Goal: Task Accomplishment & Management: Manage account settings

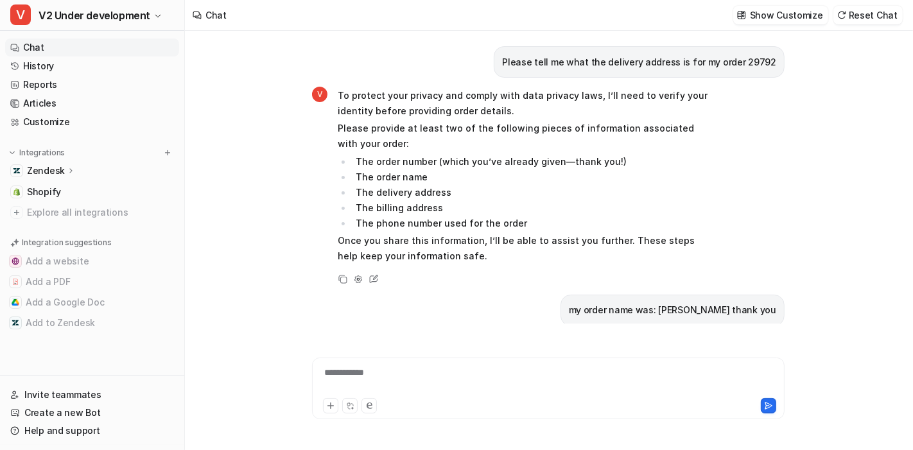
scroll to position [1735, 0]
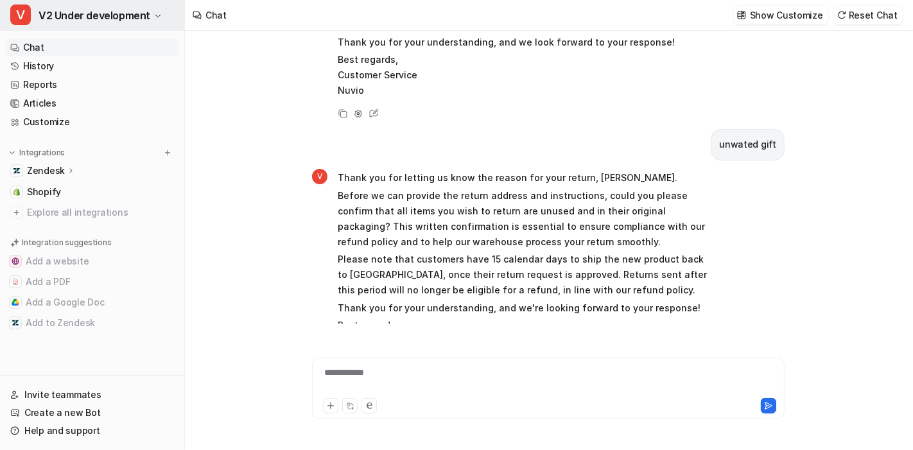
click at [92, 4] on button "V V2 Under development" at bounding box center [92, 15] width 184 height 31
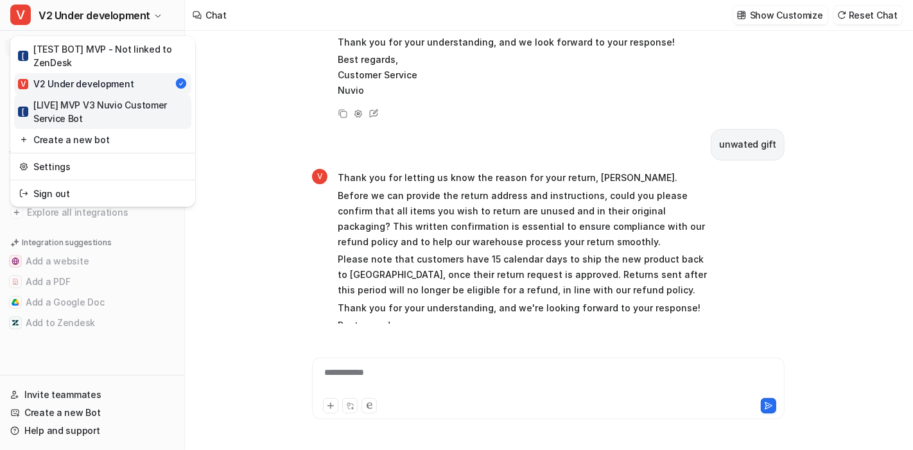
click at [103, 120] on div "[ [LIVE] MVP V3 Nuvio Customer Service Bot" at bounding box center [102, 111] width 169 height 27
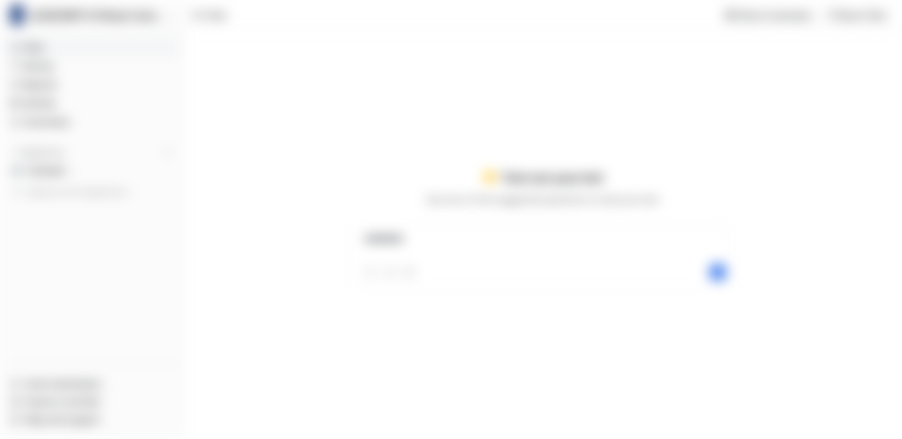
type textarea "**********"
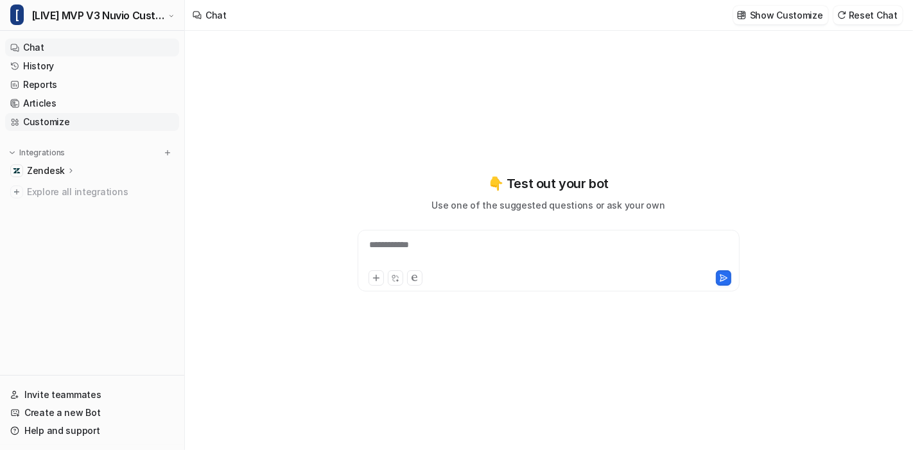
click at [58, 122] on link "Customize" at bounding box center [92, 122] width 174 height 18
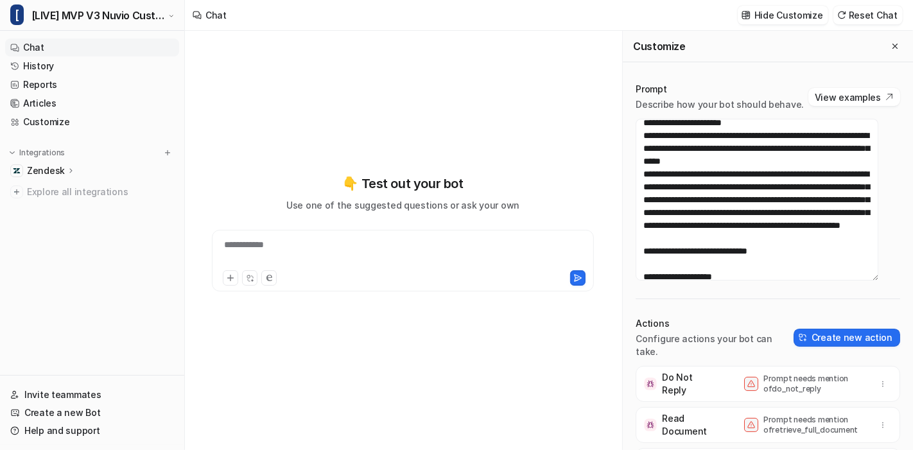
scroll to position [162, 0]
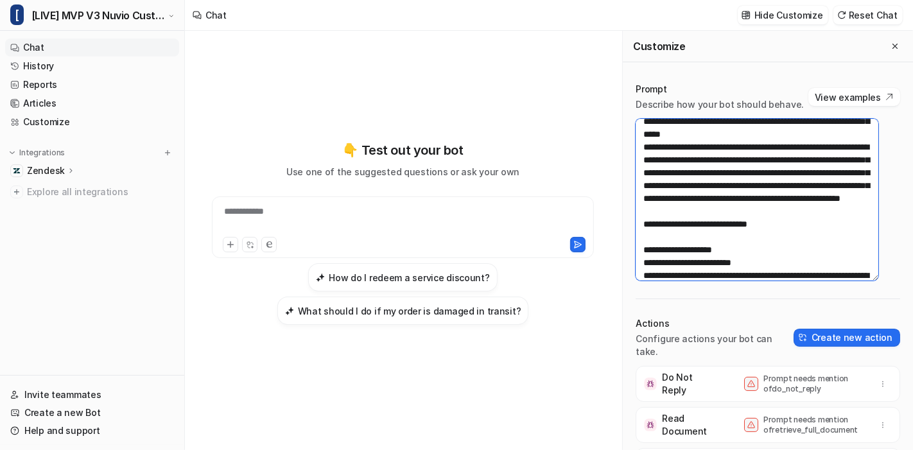
click at [718, 171] on textarea at bounding box center [757, 200] width 243 height 162
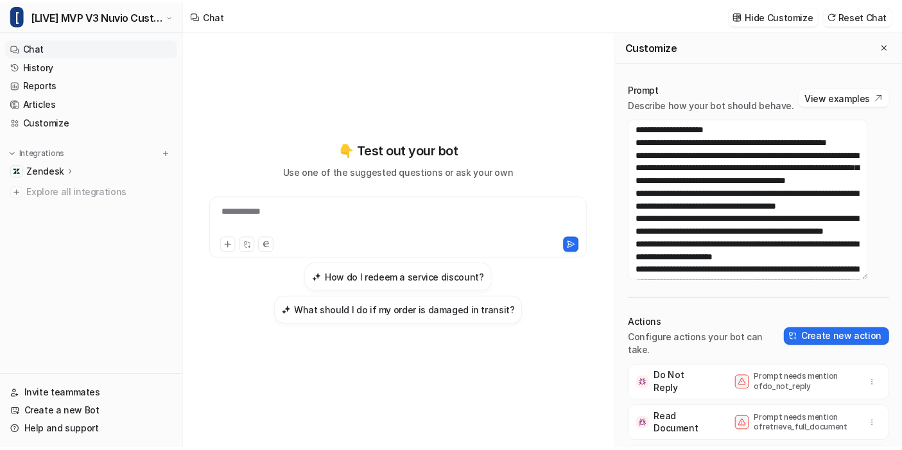
scroll to position [0, 0]
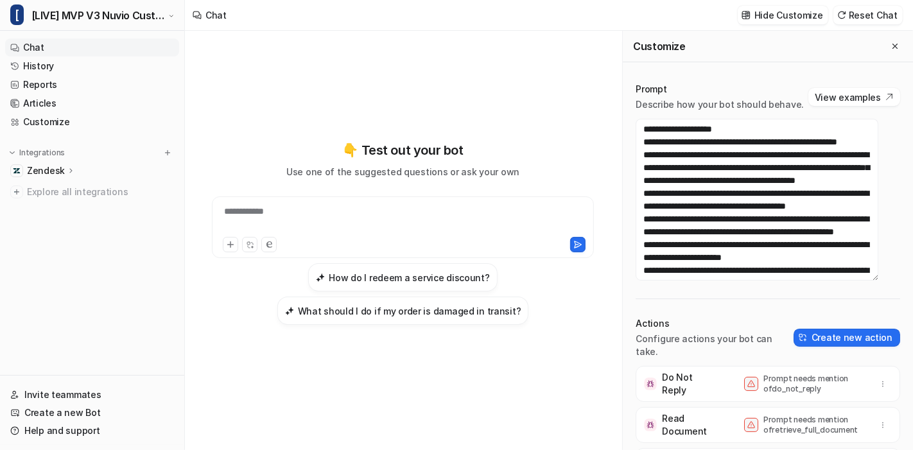
click at [540, 120] on div "**********" at bounding box center [402, 232] width 415 height 315
click at [821, 51] on button "Close flyout" at bounding box center [894, 46] width 15 height 15
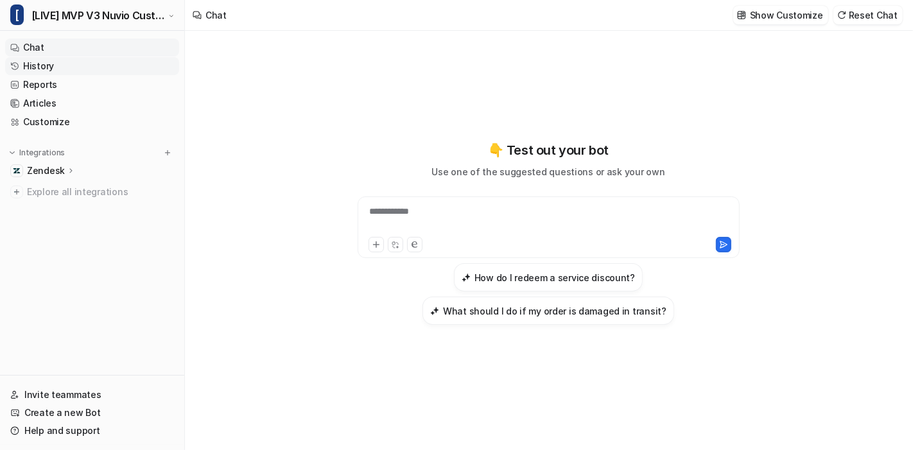
click at [71, 67] on link "History" at bounding box center [92, 66] width 174 height 18
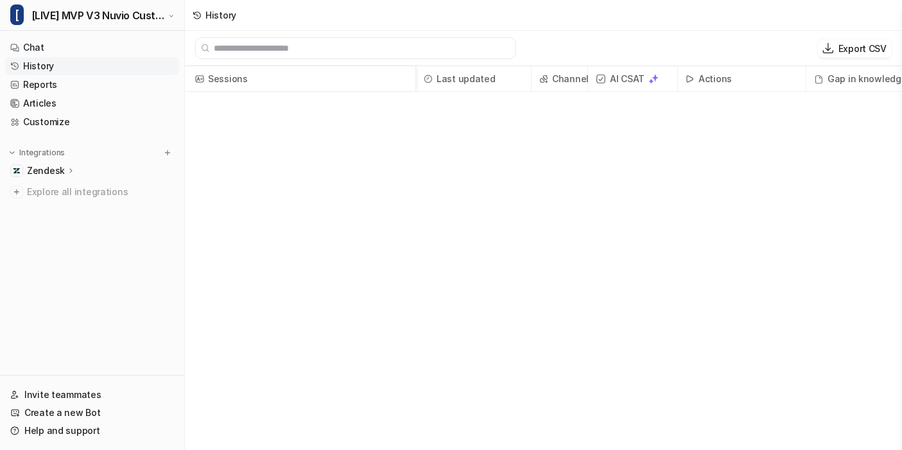
click at [337, 42] on input "text" at bounding box center [361, 48] width 295 height 21
paste input "**********"
type input "**********"
click at [64, 40] on link "Chat" at bounding box center [92, 48] width 174 height 18
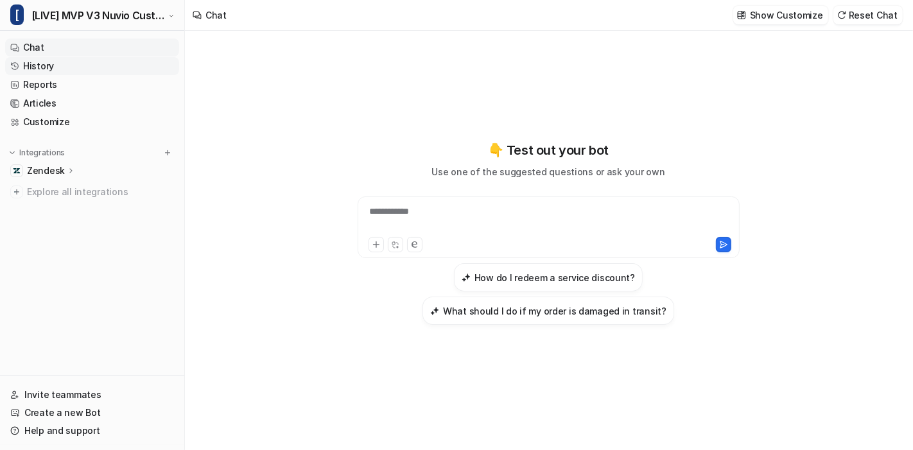
click at [71, 63] on link "History" at bounding box center [92, 66] width 174 height 18
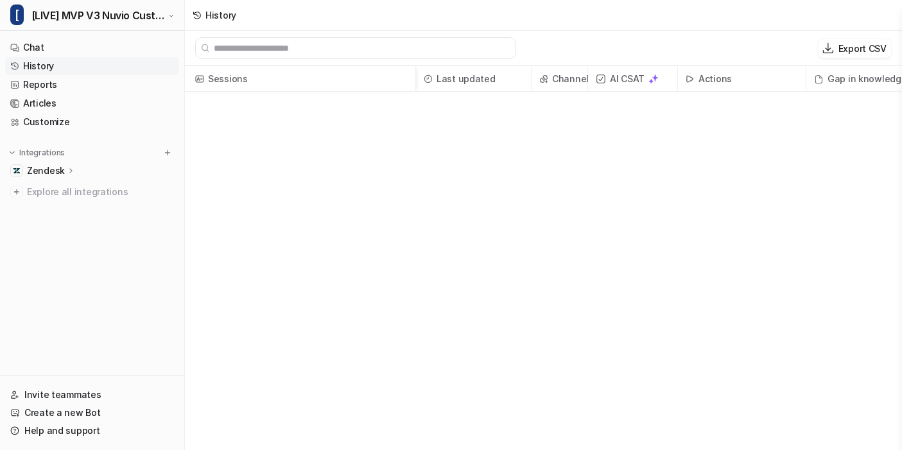
click at [289, 52] on input "text" at bounding box center [361, 48] width 295 height 21
type input "*"
type input "****"
click at [128, 42] on link "Chat" at bounding box center [92, 48] width 174 height 18
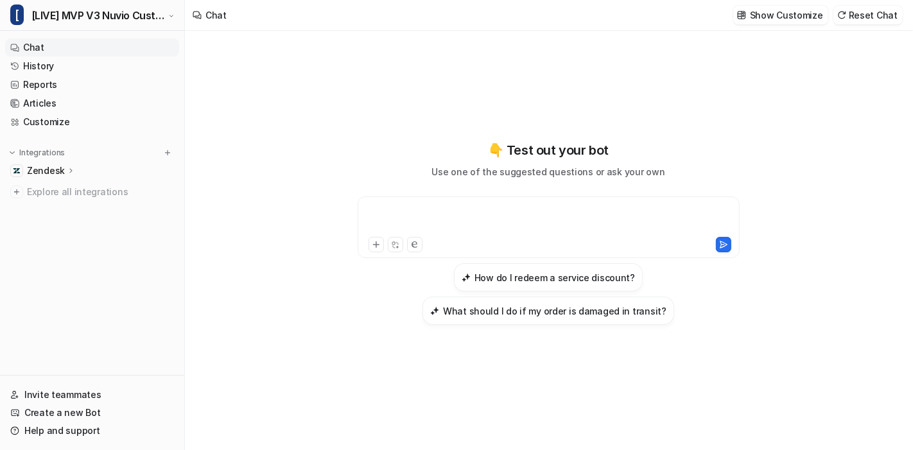
click at [386, 222] on div at bounding box center [549, 220] width 376 height 30
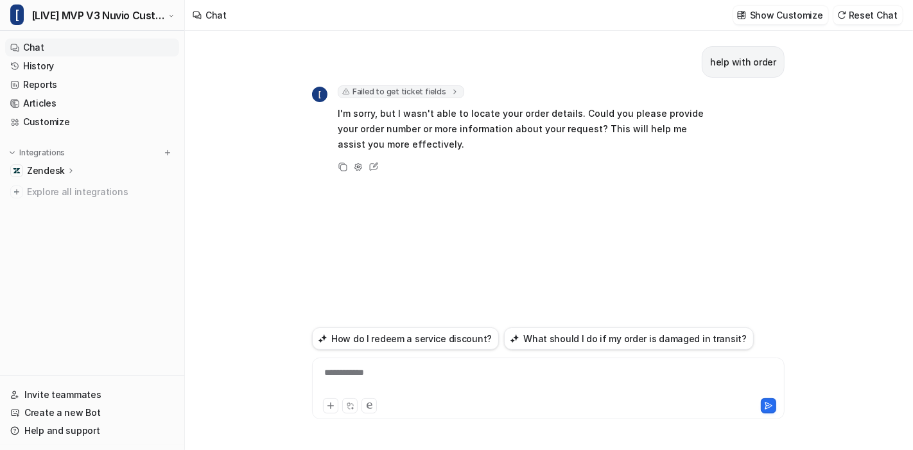
click at [404, 94] on span "Failed to get ticket fields" at bounding box center [401, 91] width 126 height 13
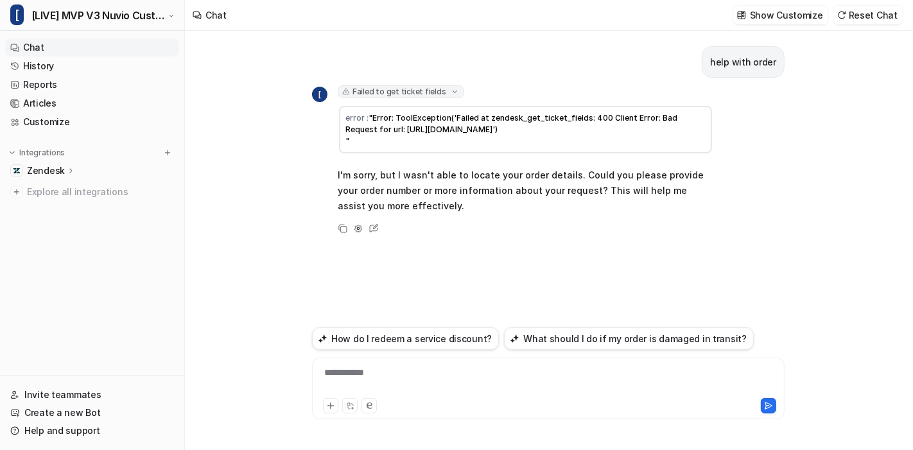
click at [404, 94] on span "Failed to get ticket fields" at bounding box center [401, 91] width 126 height 13
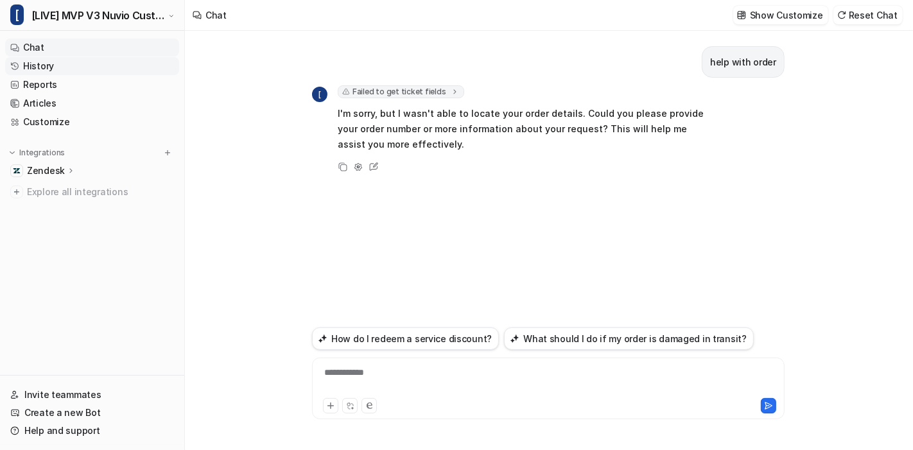
click at [85, 64] on link "History" at bounding box center [92, 66] width 174 height 18
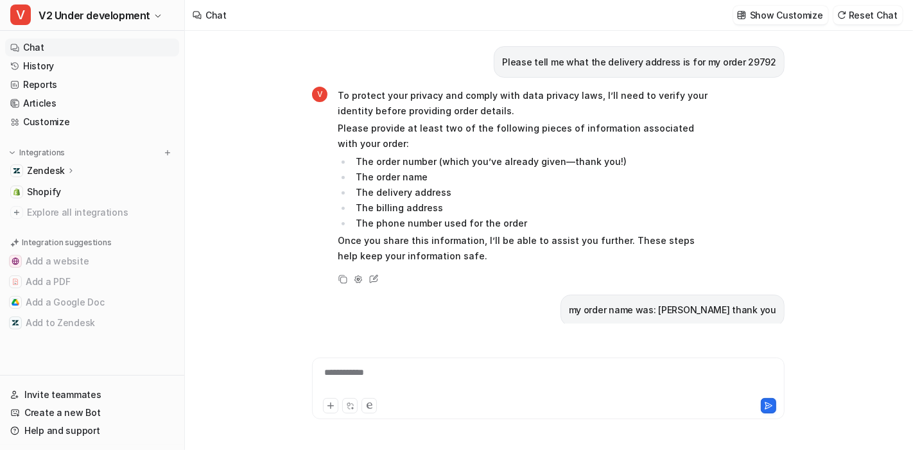
scroll to position [1735, 0]
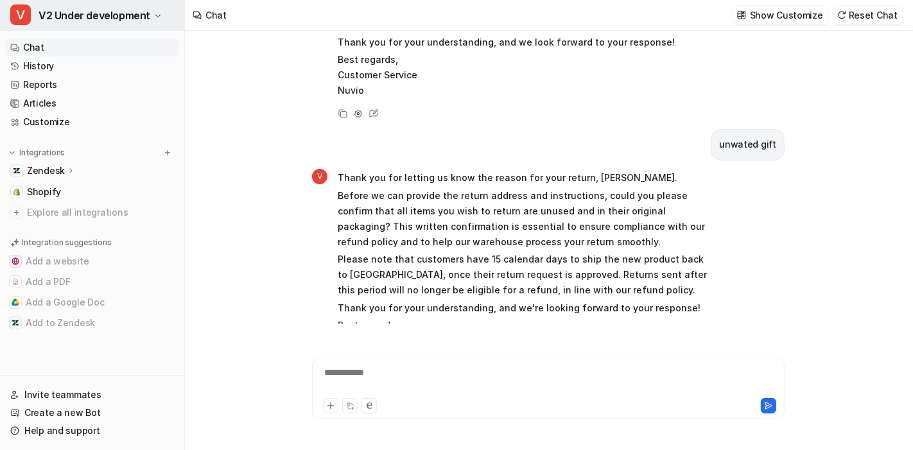
click at [119, 8] on span "V2 Under development" at bounding box center [95, 15] width 112 height 18
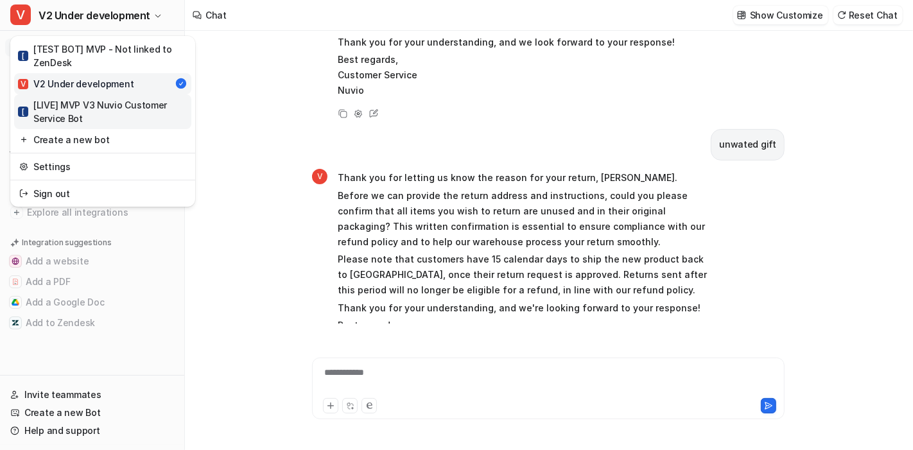
click at [125, 103] on div "[ [LIVE] MVP V3 Nuvio Customer Service Bot" at bounding box center [102, 111] width 169 height 27
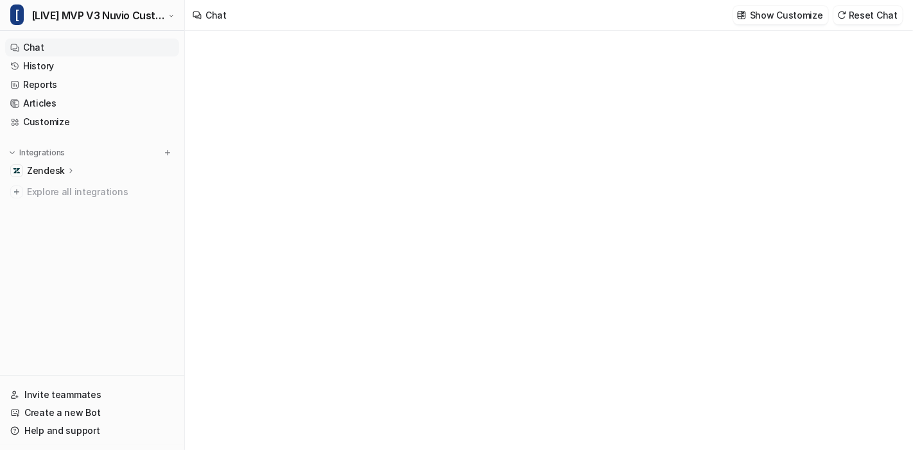
type textarea "**********"
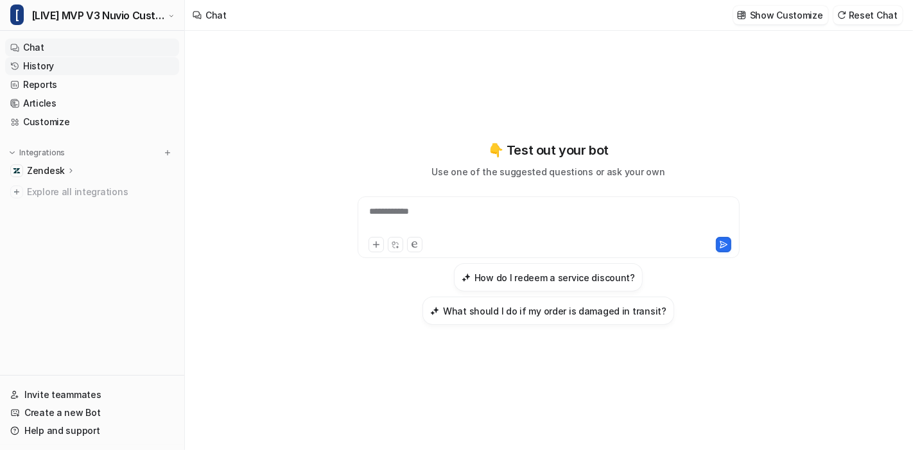
click at [48, 69] on link "History" at bounding box center [92, 66] width 174 height 18
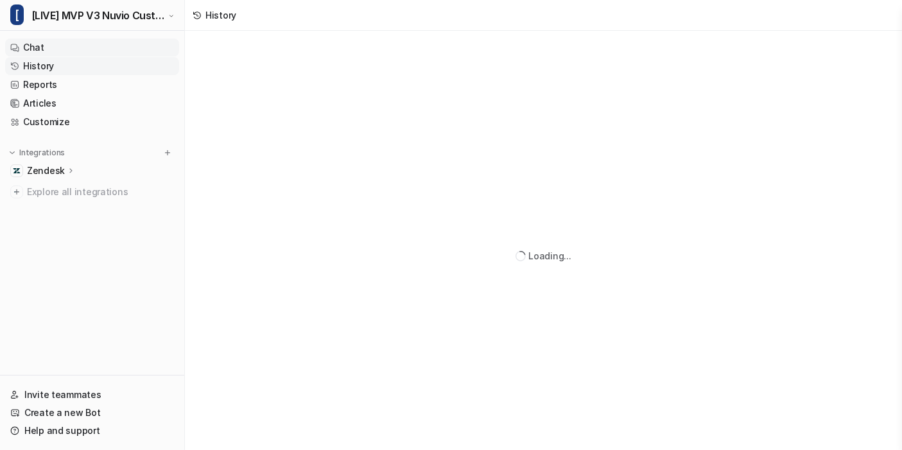
click at [132, 47] on link "Chat" at bounding box center [92, 48] width 174 height 18
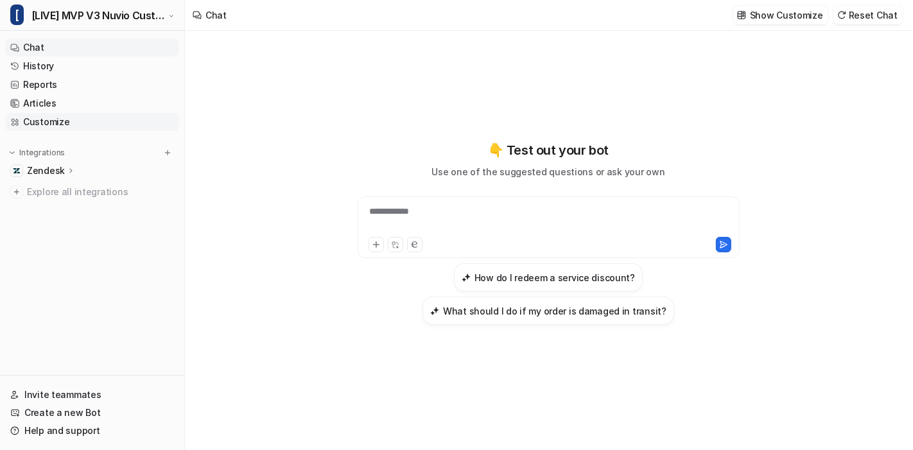
click at [90, 123] on link "Customize" at bounding box center [92, 122] width 174 height 18
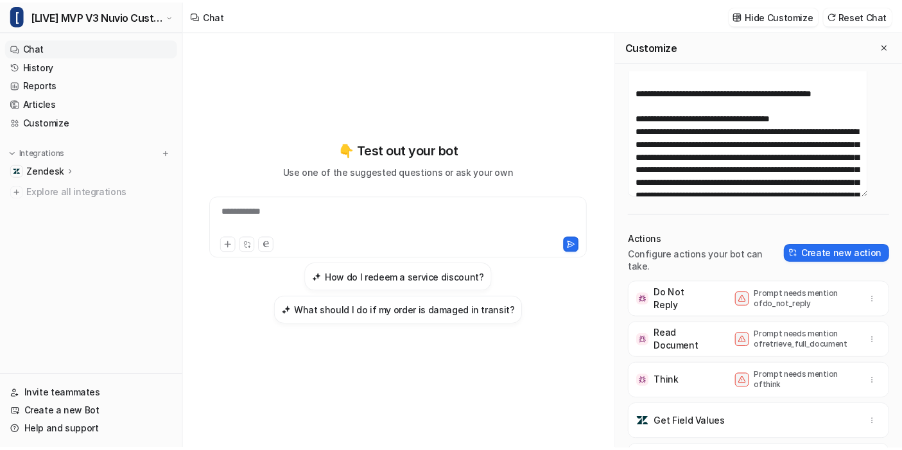
scroll to position [44, 0]
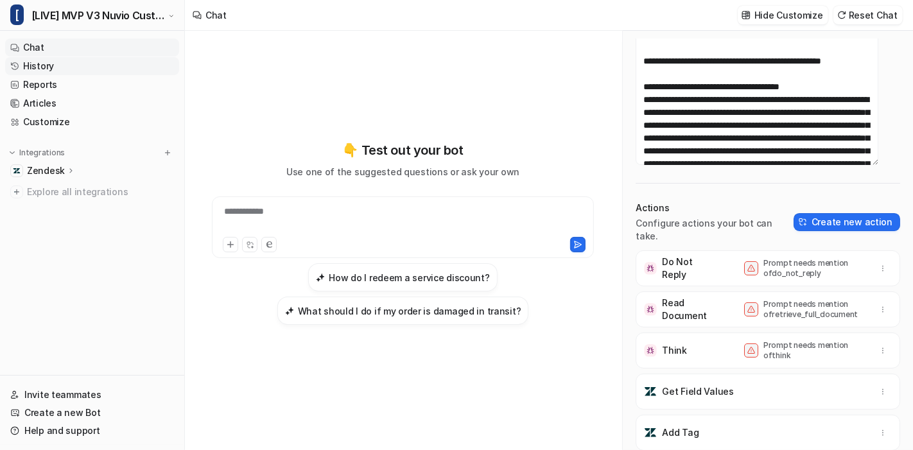
click at [92, 69] on link "History" at bounding box center [92, 66] width 174 height 18
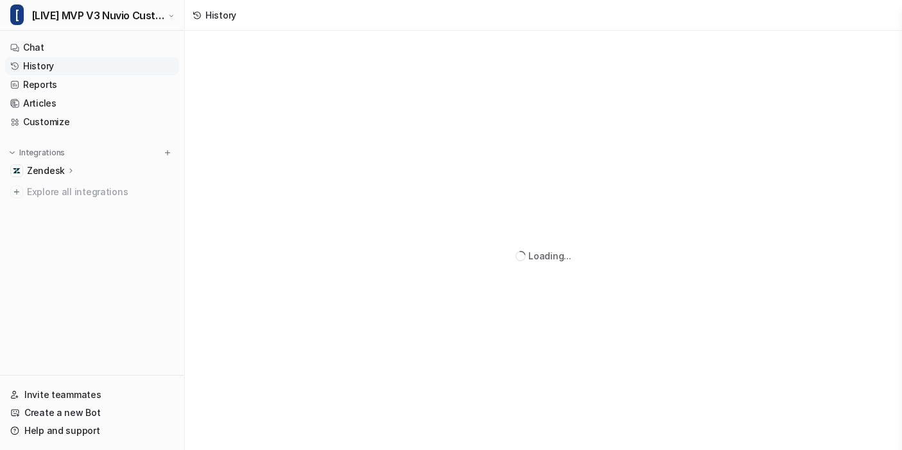
click at [71, 165] on div "Zendesk" at bounding box center [51, 170] width 49 height 13
click at [57, 232] on p "AI Agent" at bounding box center [56, 226] width 38 height 13
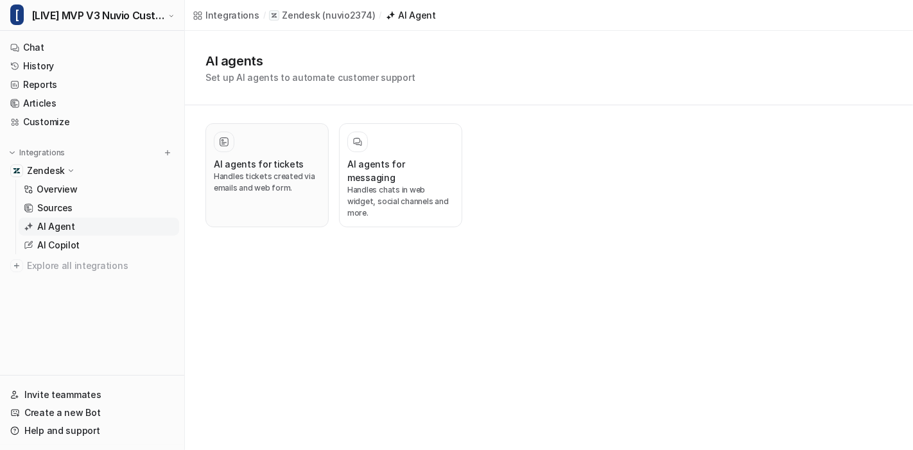
click at [245, 145] on div at bounding box center [267, 142] width 107 height 21
click at [294, 141] on div at bounding box center [267, 142] width 107 height 21
click at [256, 162] on h3 "AI agents for tickets" at bounding box center [259, 163] width 90 height 13
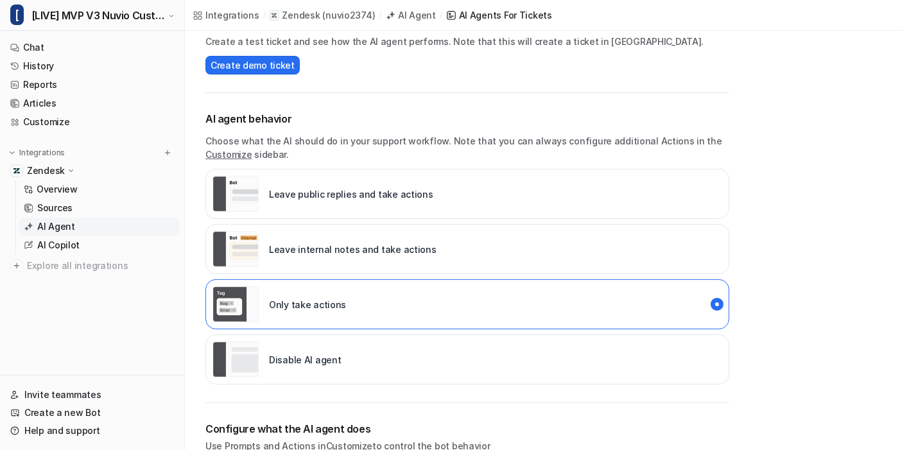
scroll to position [128, 0]
click at [91, 116] on link "Customize" at bounding box center [92, 122] width 174 height 18
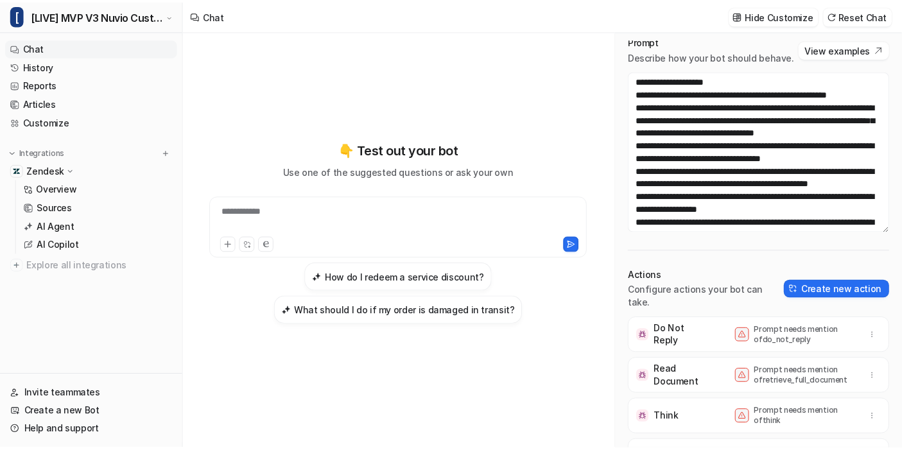
scroll to position [16, 0]
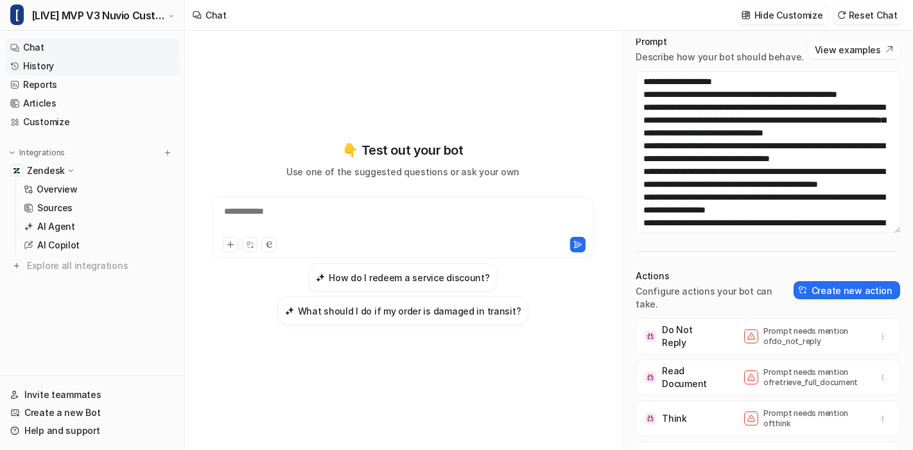
click at [82, 69] on link "History" at bounding box center [92, 66] width 174 height 18
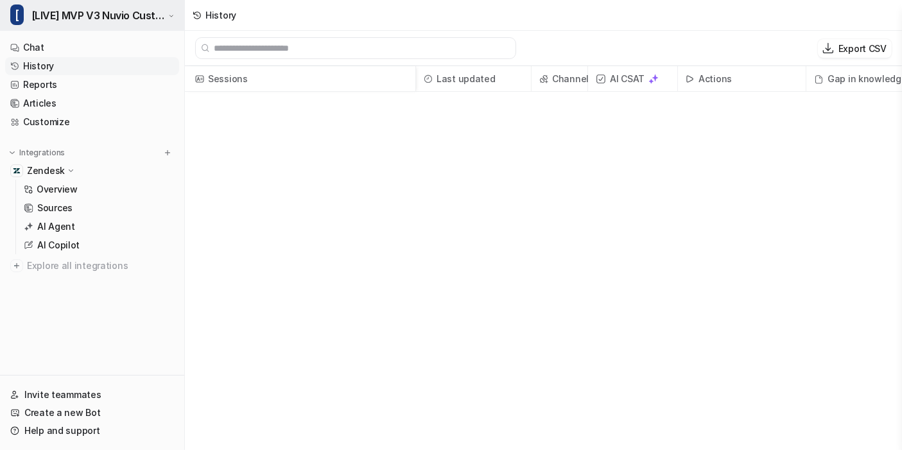
click at [67, 17] on span "[LIVE] MVP V3 Nuvio Customer Service Bot" at bounding box center [98, 15] width 134 height 18
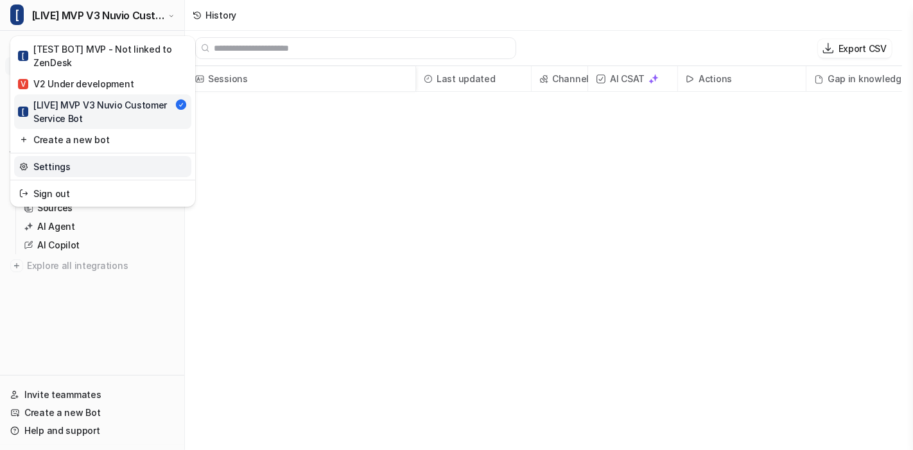
click at [77, 163] on link "Settings" at bounding box center [102, 166] width 177 height 21
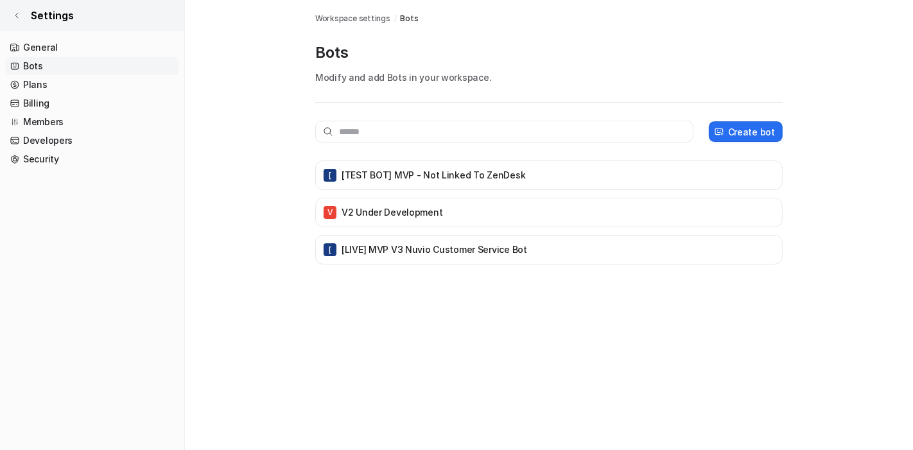
click at [38, 15] on span "Settings" at bounding box center [52, 15] width 43 height 15
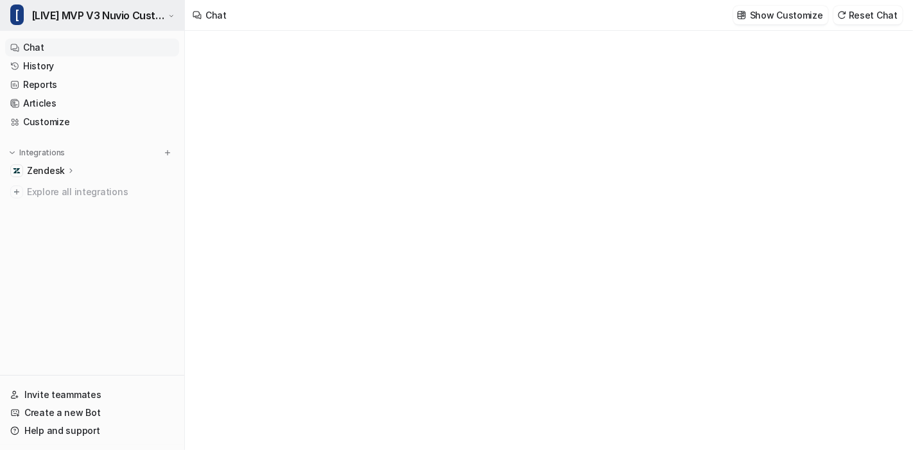
click at [69, 22] on span "[LIVE] MVP V3 Nuvio Customer Service Bot" at bounding box center [98, 15] width 134 height 18
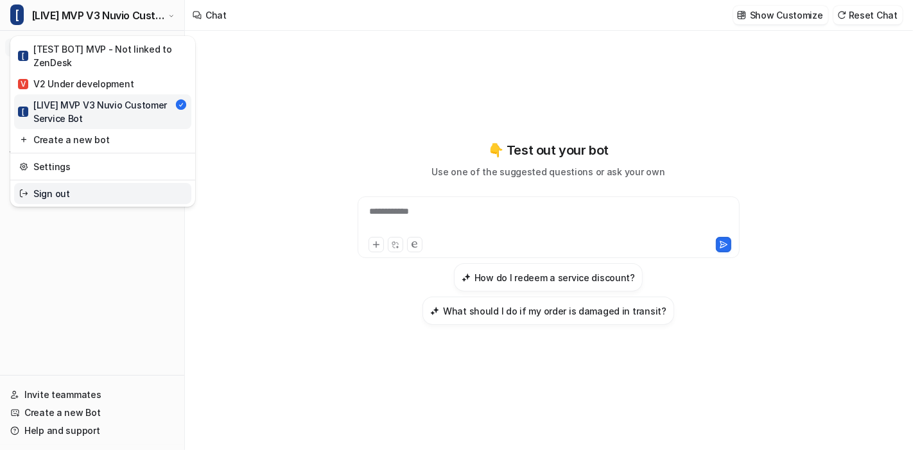
click at [69, 194] on link "Sign out" at bounding box center [102, 193] width 177 height 21
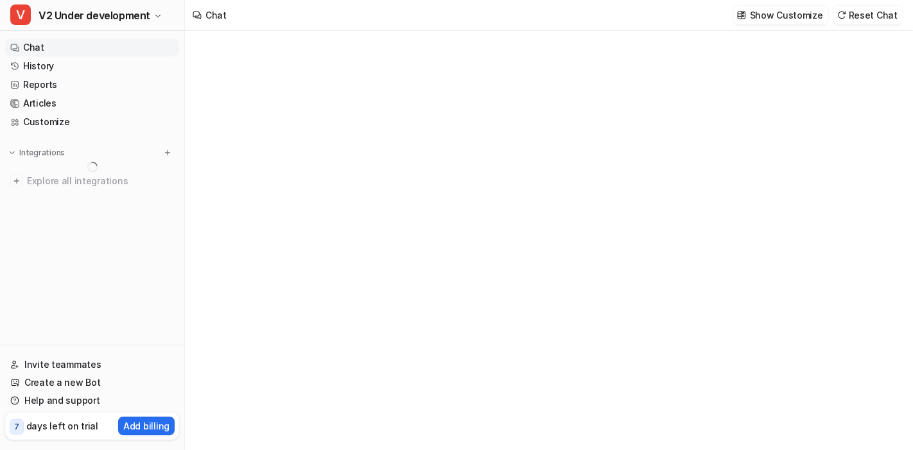
type textarea "**********"
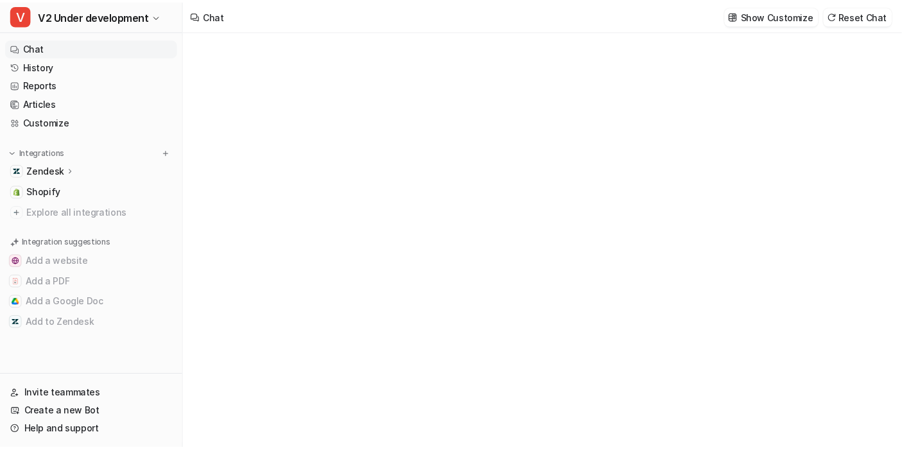
scroll to position [1735, 0]
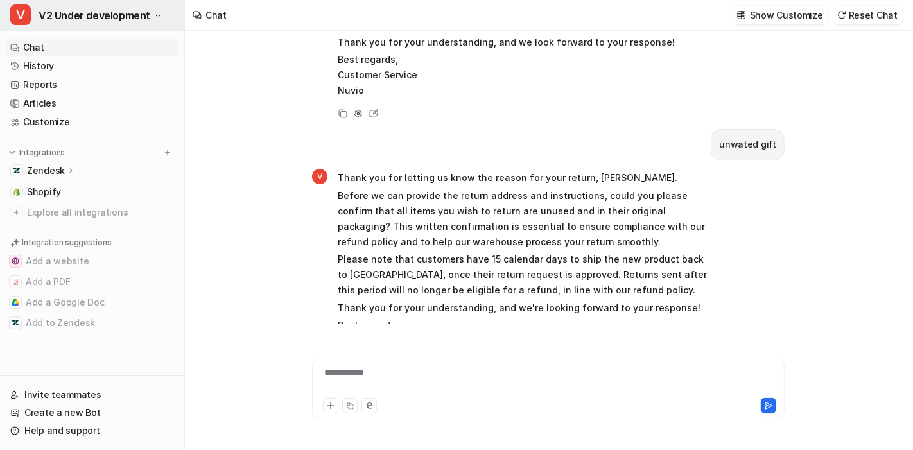
click at [56, 17] on span "V2 Under development" at bounding box center [95, 15] width 112 height 18
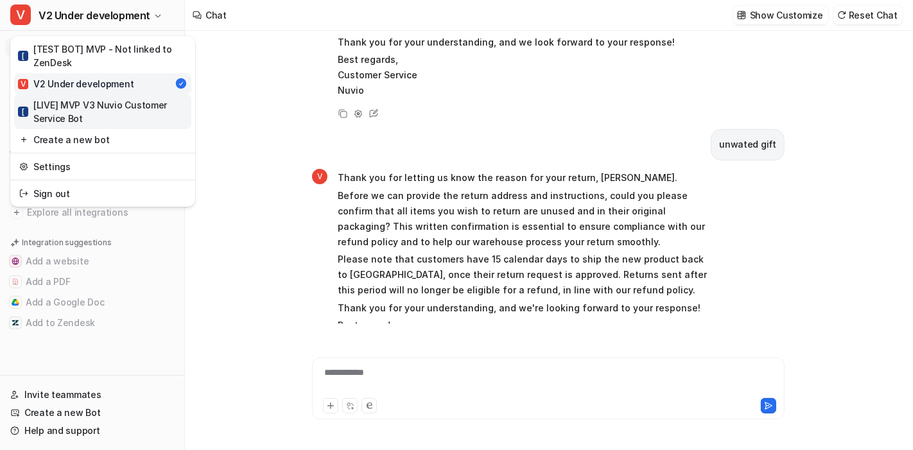
click at [80, 103] on div "[ [LIVE] MVP V3 Nuvio Customer Service Bot" at bounding box center [102, 111] width 169 height 27
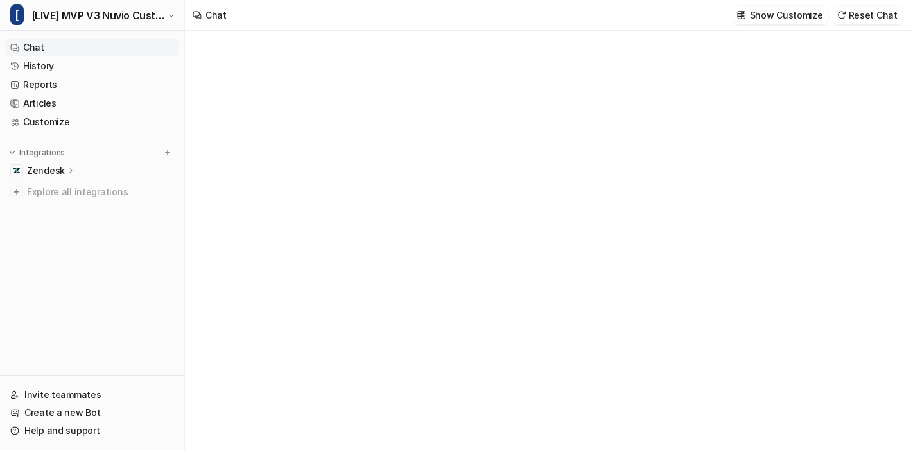
type textarea "**********"
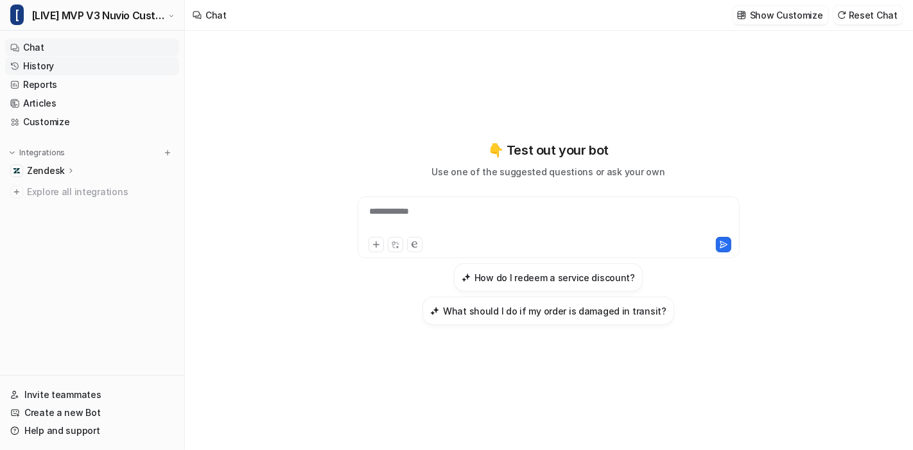
click at [48, 65] on link "History" at bounding box center [92, 66] width 174 height 18
